Goal: Task Accomplishment & Management: Use online tool/utility

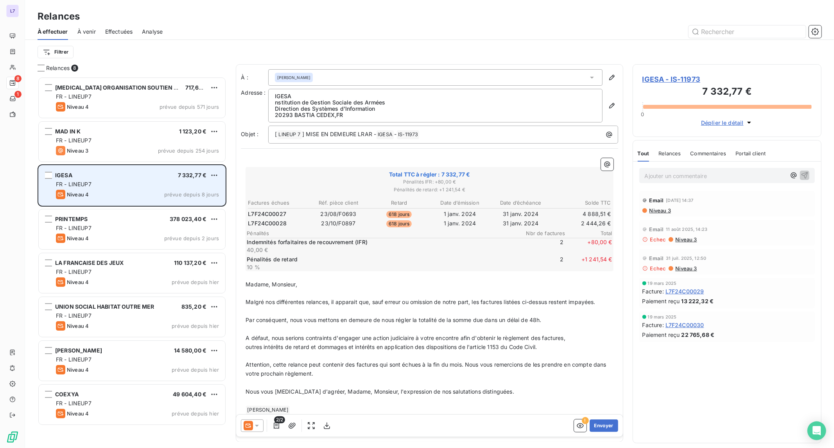
scroll to position [364, 182]
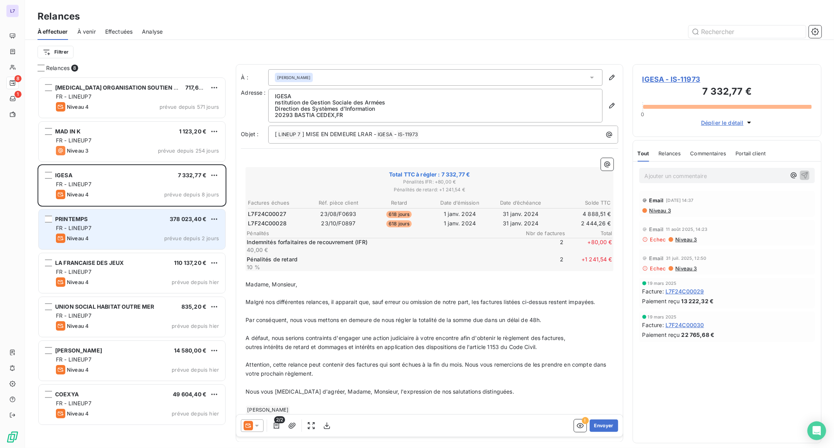
click at [129, 241] on div "Niveau 4 prévue depuis 2 jours" at bounding box center [137, 237] width 163 height 9
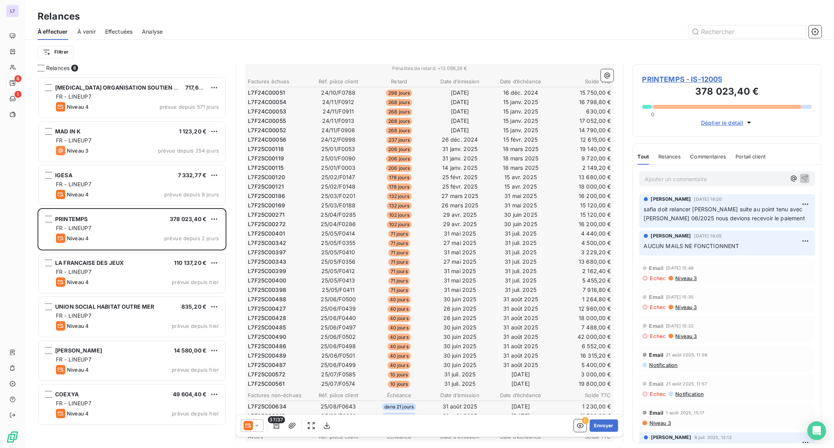
scroll to position [174, 0]
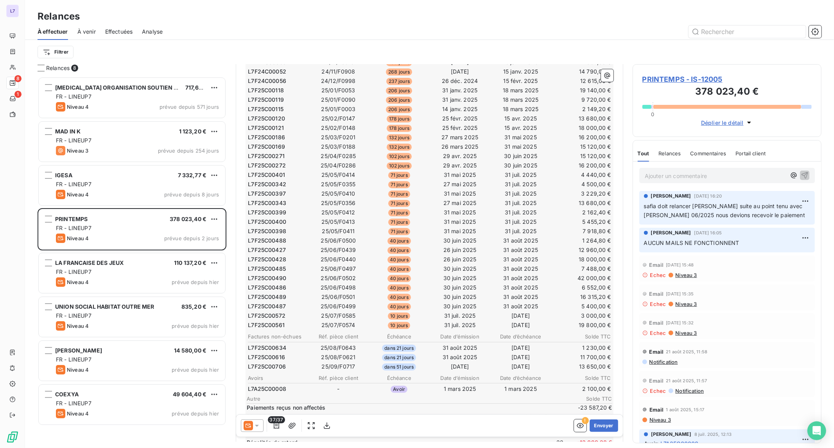
click at [261, 425] on div at bounding box center [252, 425] width 23 height 13
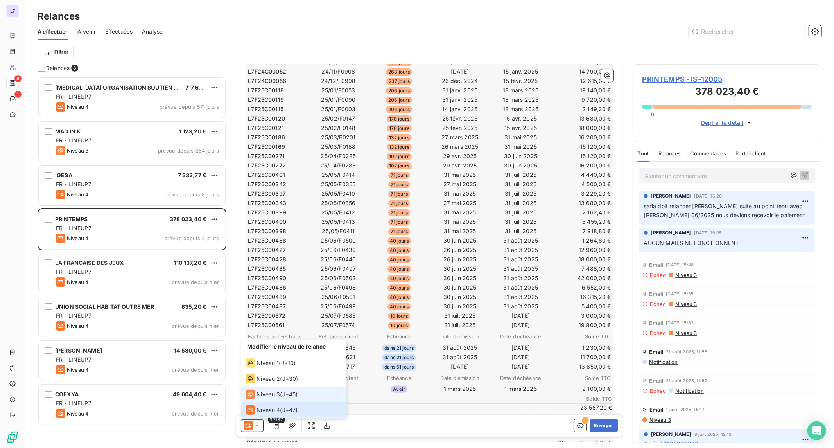
click at [265, 395] on span "Niveau 3" at bounding box center [267, 394] width 23 height 8
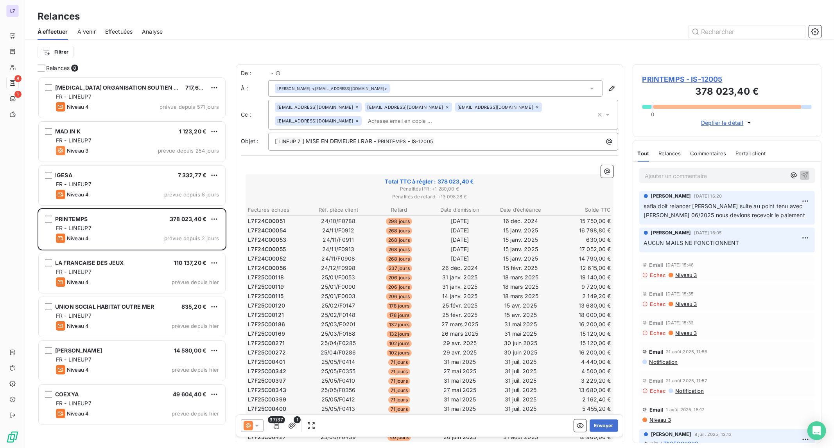
scroll to position [364, 182]
click at [274, 140] on div "[ LINEUP 7 ﻿ ] MISE EN DEMEURE LRAR - PRINTEMPS ﻿ - IS-12005 ﻿ ﻿" at bounding box center [443, 140] width 344 height 11
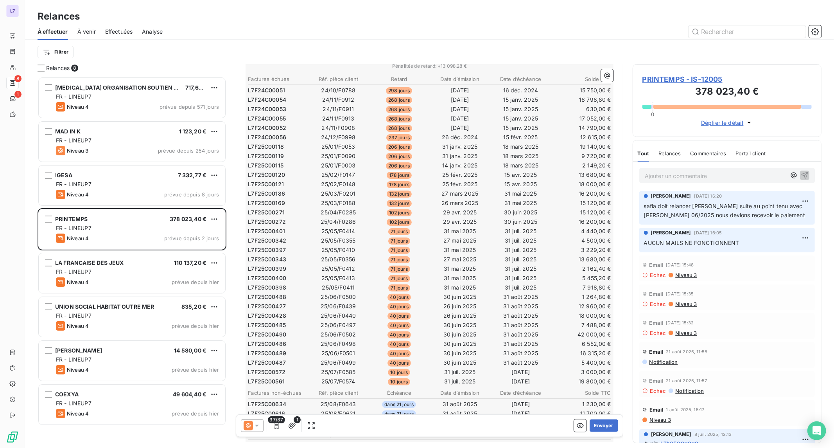
scroll to position [392, 0]
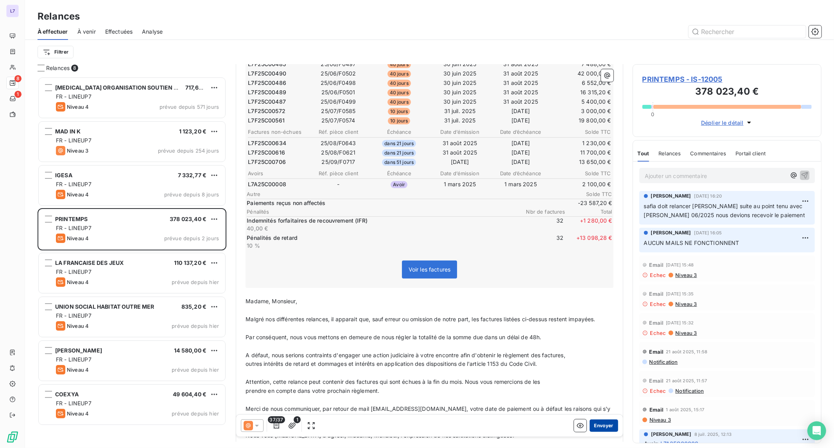
click at [592, 423] on button "Envoyer" at bounding box center [604, 425] width 29 height 13
